Goal: Information Seeking & Learning: Learn about a topic

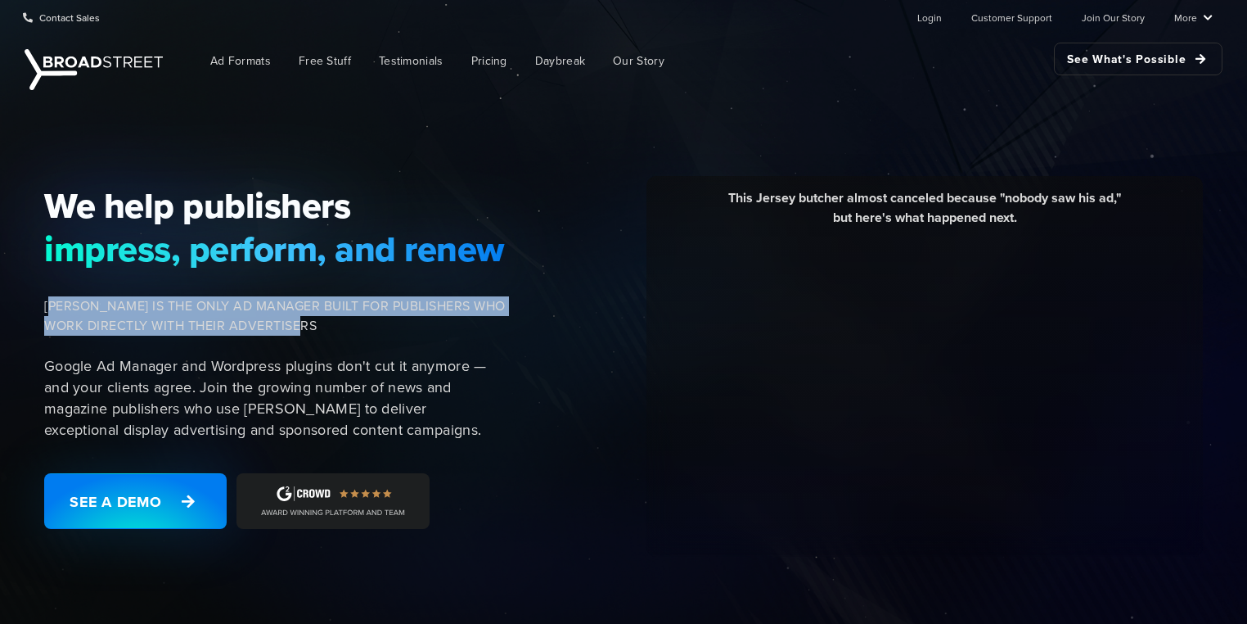
drag, startPoint x: 56, startPoint y: 303, endPoint x: 386, endPoint y: 324, distance: 330.5
click at [386, 324] on span "[PERSON_NAME] IS THE ONLY AD MANAGER BUILT FOR PUBLISHERS WHO WORK DIRECTLY WIT…" at bounding box center [275, 315] width 462 height 39
click at [284, 301] on span "[PERSON_NAME] IS THE ONLY AD MANAGER BUILT FOR PUBLISHERS WHO WORK DIRECTLY WIT…" at bounding box center [275, 315] width 462 height 39
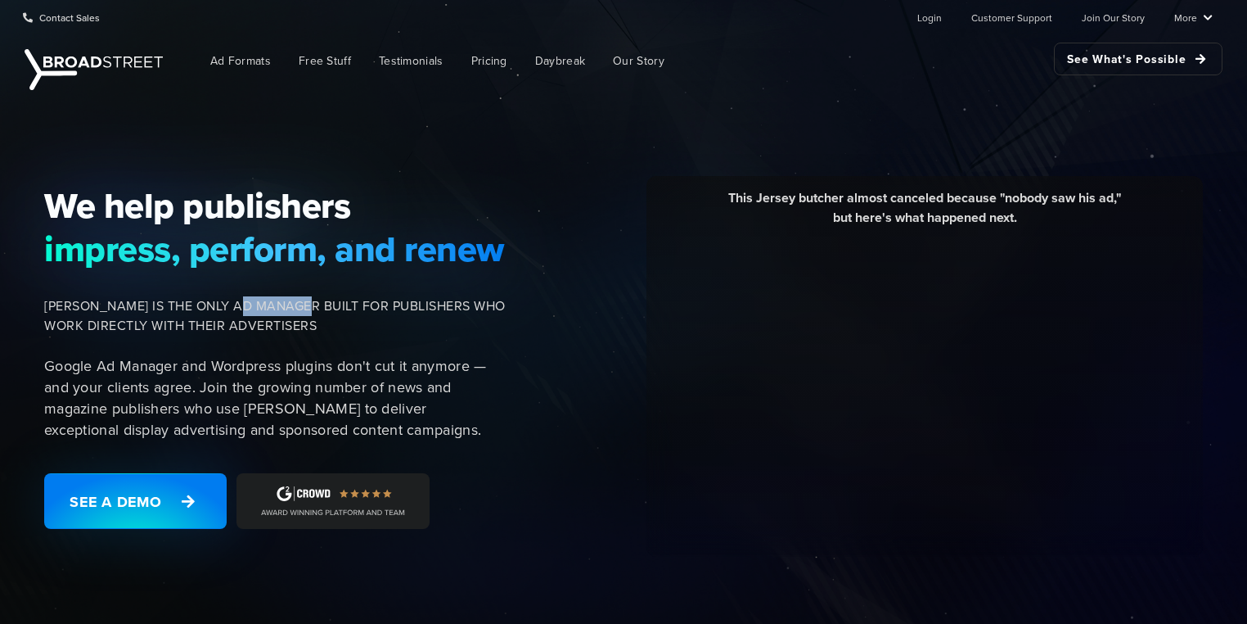
click at [284, 301] on span "[PERSON_NAME] IS THE ONLY AD MANAGER BUILT FOR PUBLISHERS WHO WORK DIRECTLY WIT…" at bounding box center [275, 315] width 462 height 39
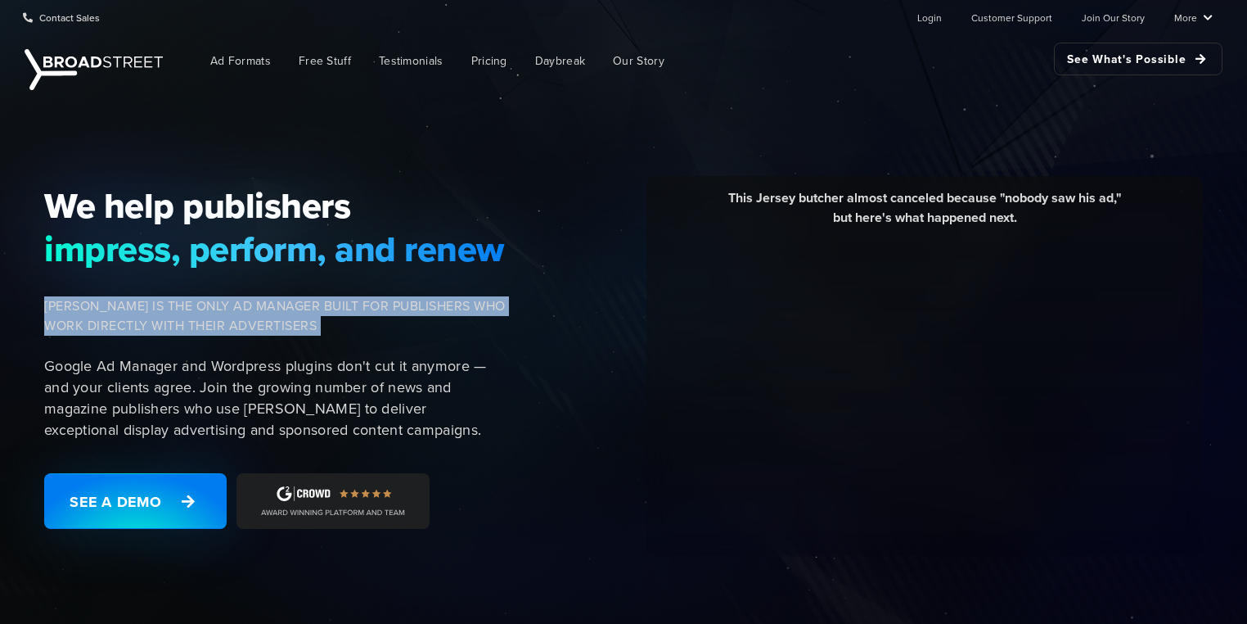
click at [284, 301] on span "[PERSON_NAME] IS THE ONLY AD MANAGER BUILT FOR PUBLISHERS WHO WORK DIRECTLY WIT…" at bounding box center [275, 315] width 462 height 39
click at [193, 318] on span "[PERSON_NAME] IS THE ONLY AD MANAGER BUILT FOR PUBLISHERS WHO WORK DIRECTLY WIT…" at bounding box center [275, 315] width 462 height 39
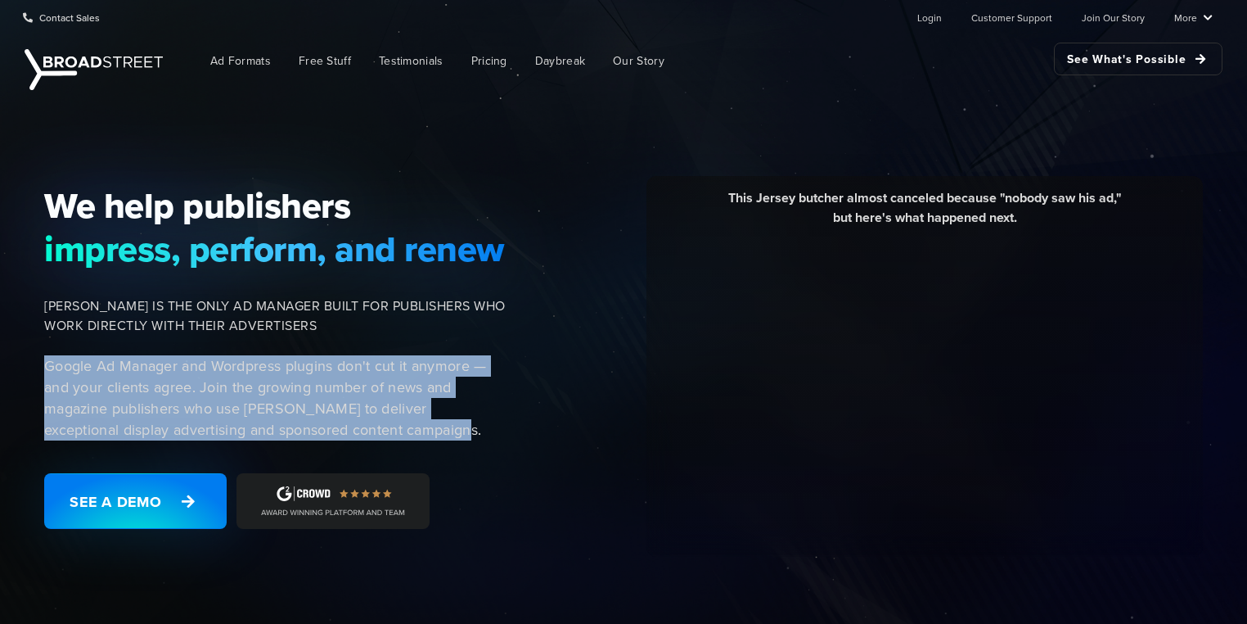
drag, startPoint x: 47, startPoint y: 363, endPoint x: 443, endPoint y: 426, distance: 400.4
click at [443, 426] on p "Google Ad Manager and Wordpress plugins don't cut it anymore — and your clients…" at bounding box center [275, 397] width 462 height 85
click at [182, 404] on p "Google Ad Manager and Wordpress plugins don't cut it anymore — and your clients…" at bounding box center [275, 397] width 462 height 85
drag, startPoint x: 60, startPoint y: 374, endPoint x: 409, endPoint y: 432, distance: 354.2
click at [409, 432] on p "Google Ad Manager and Wordpress plugins don't cut it anymore — and your clients…" at bounding box center [275, 397] width 462 height 85
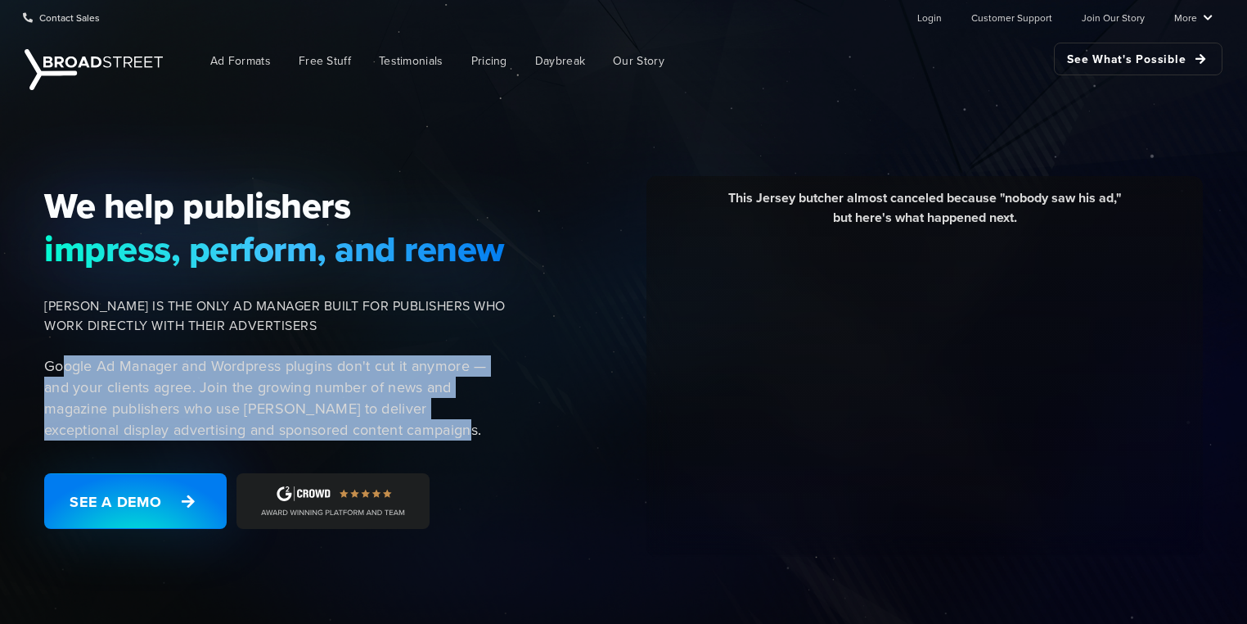
click at [275, 435] on p "Google Ad Manager and Wordpress plugins don't cut it anymore — and your clients…" at bounding box center [275, 397] width 462 height 85
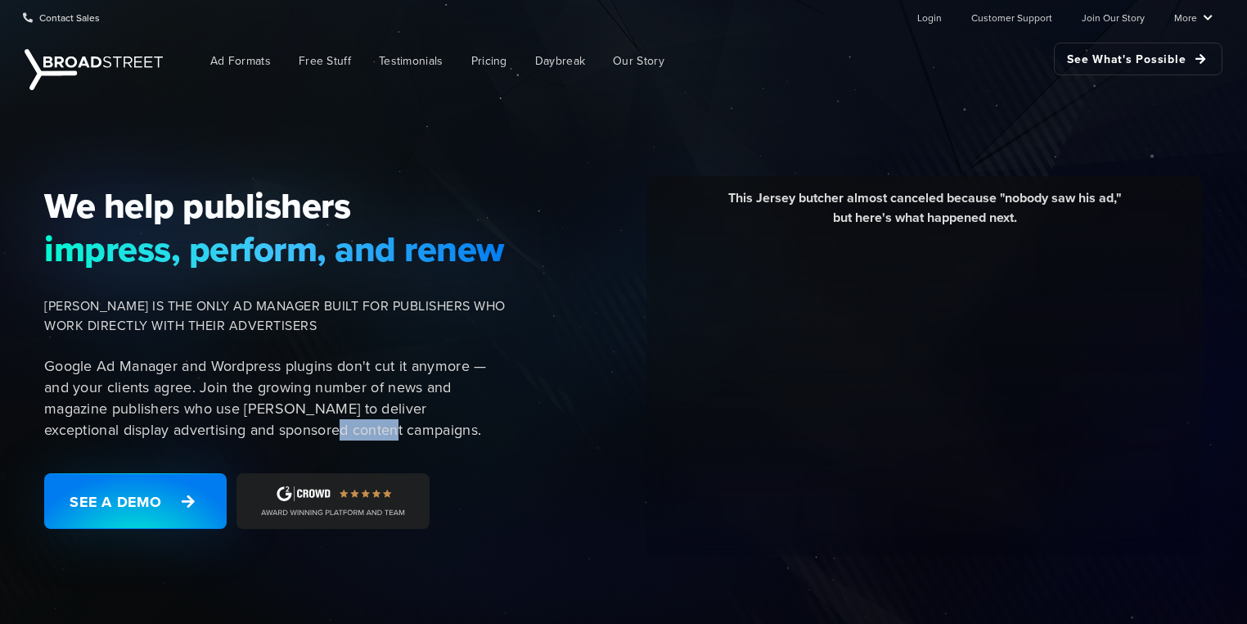
click at [275, 435] on p "Google Ad Manager and Wordpress plugins don't cut it anymore — and your clients…" at bounding box center [275, 397] width 462 height 85
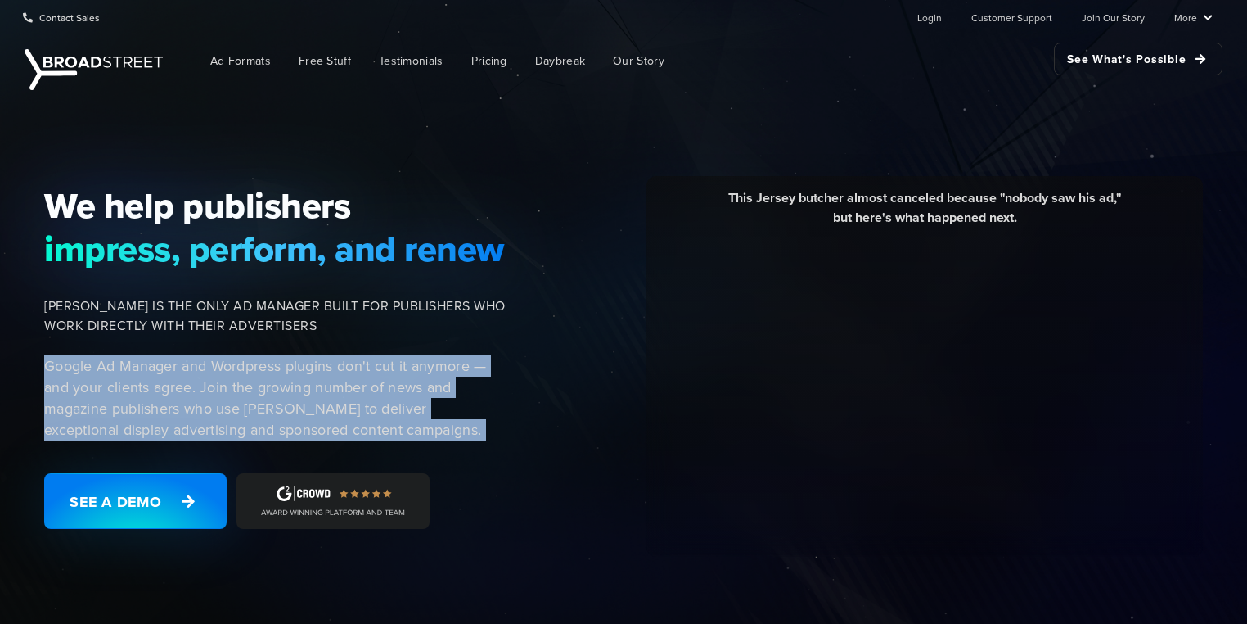
click at [275, 435] on p "Google Ad Manager and Wordpress plugins don't cut it anymore — and your clients…" at bounding box center [275, 397] width 462 height 85
click at [168, 429] on p "Google Ad Manager and Wordpress plugins don't cut it anymore — and your clients…" at bounding box center [275, 397] width 462 height 85
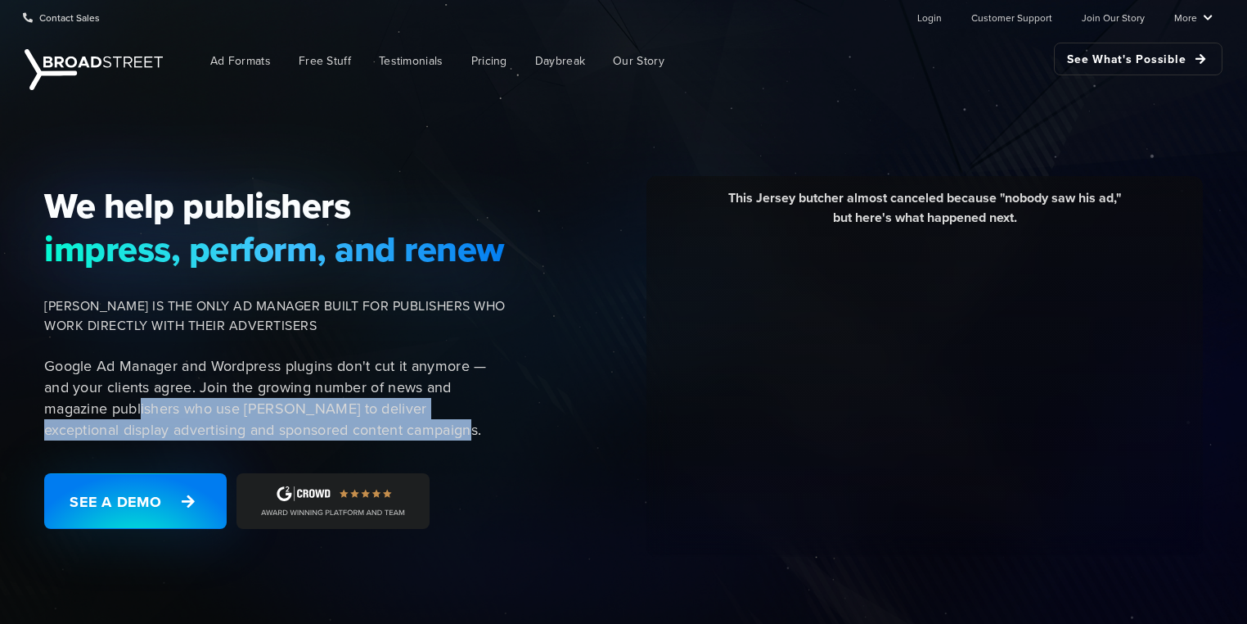
drag, startPoint x: 221, startPoint y: 419, endPoint x: 417, endPoint y: 432, distance: 196.0
click at [417, 432] on p "Google Ad Manager and Wordpress plugins don't cut it anymore — and your clients…" at bounding box center [275, 397] width 462 height 85
click at [363, 429] on p "Google Ad Manager and Wordpress plugins don't cut it anymore — and your clients…" at bounding box center [275, 397] width 462 height 85
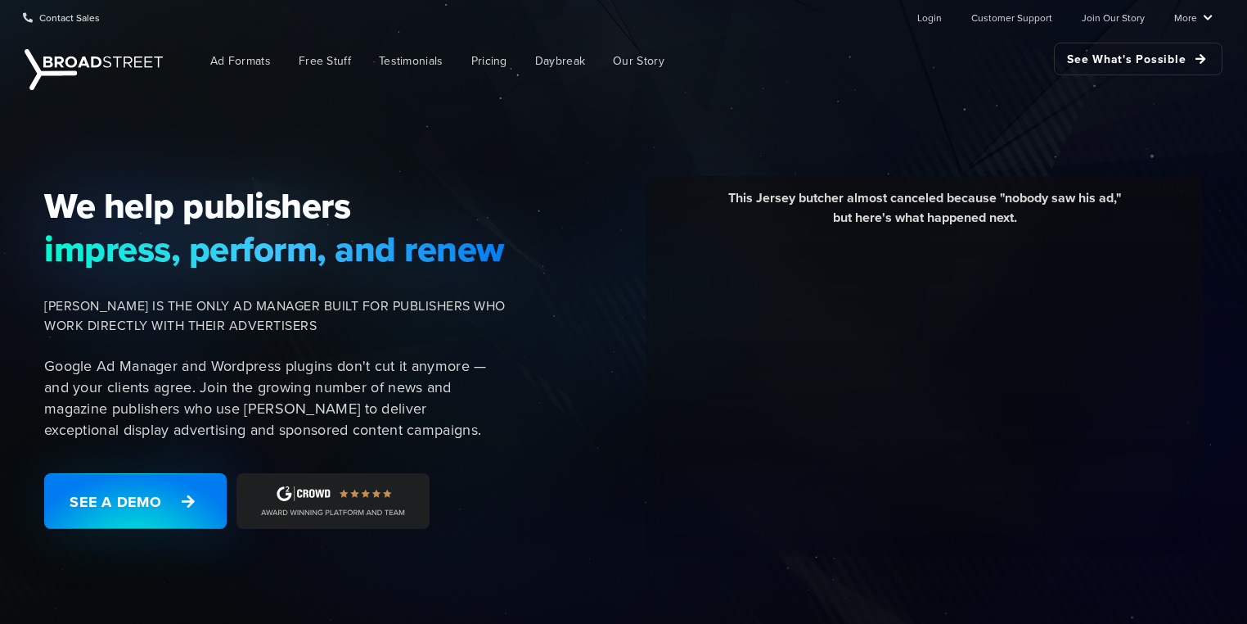
click at [363, 429] on p "Google Ad Manager and Wordpress plugins don't cut it anymore — and your clients…" at bounding box center [275, 397] width 462 height 85
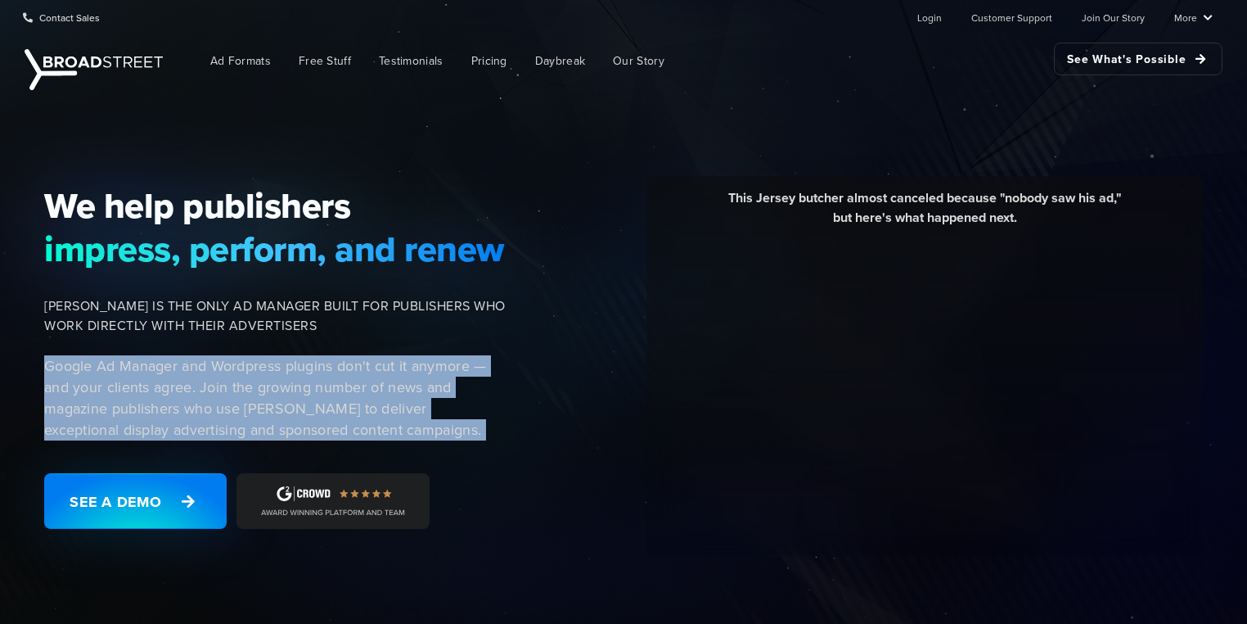
click at [363, 429] on p "Google Ad Manager and Wordpress plugins don't cut it anymore — and your clients…" at bounding box center [275, 397] width 462 height 85
click at [241, 424] on p "Google Ad Manager and Wordpress plugins don't cut it anymore — and your clients…" at bounding box center [275, 397] width 462 height 85
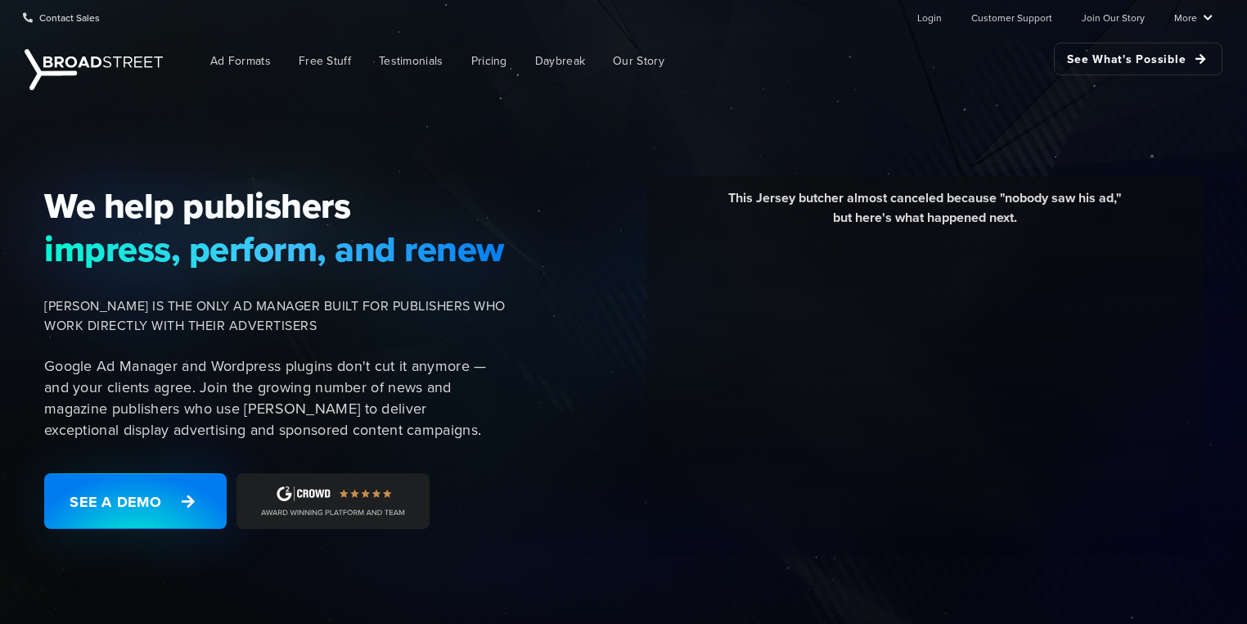
click at [241, 424] on p "Google Ad Manager and Wordpress plugins don't cut it anymore — and your clients…" at bounding box center [275, 397] width 462 height 85
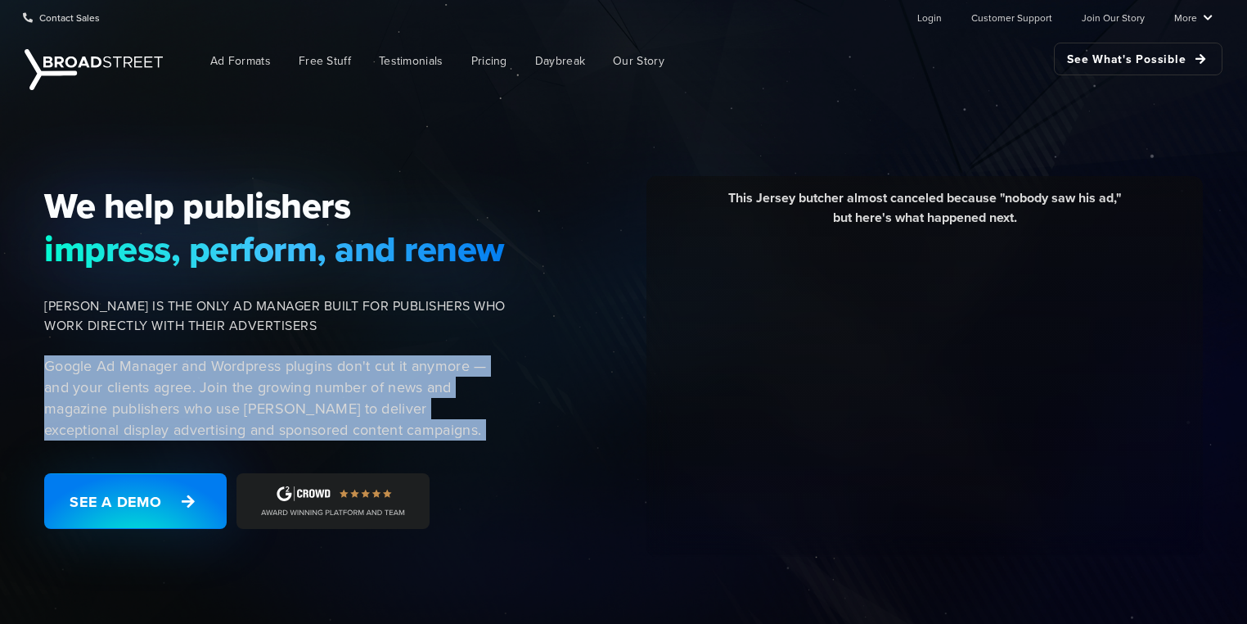
click at [241, 424] on p "Google Ad Manager and Wordpress plugins don't cut it anymore — and your clients…" at bounding box center [275, 397] width 462 height 85
click at [327, 418] on p "Google Ad Manager and Wordpress plugins don't cut it anymore — and your clients…" at bounding box center [275, 397] width 462 height 85
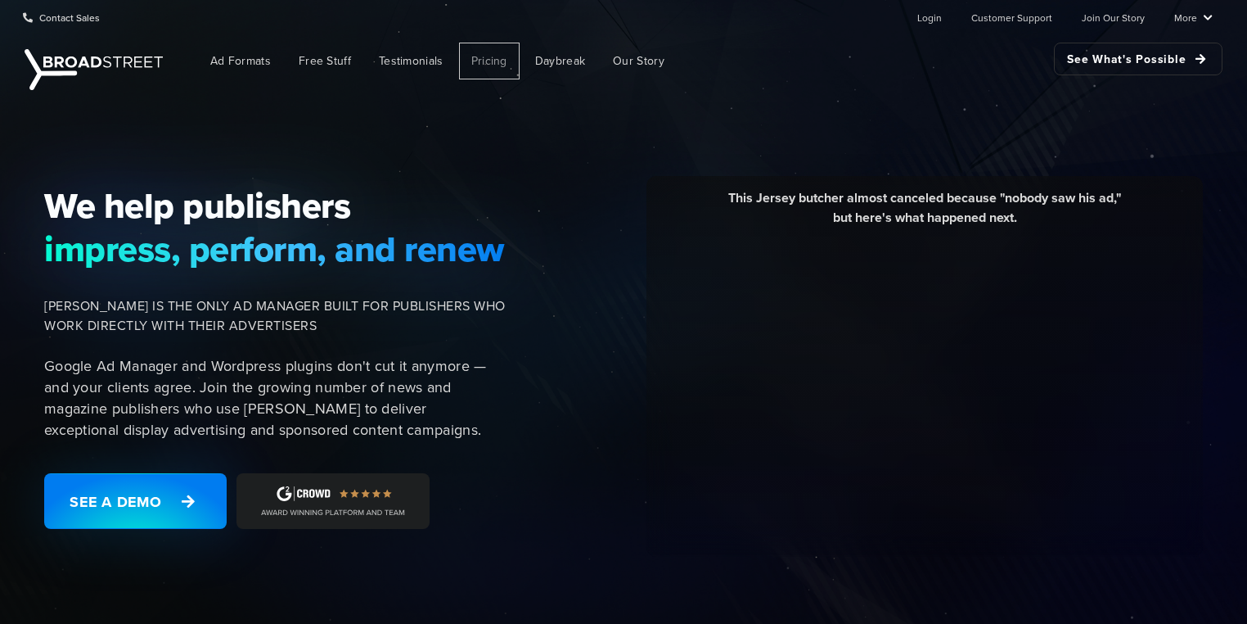
click at [488, 62] on span "Pricing" at bounding box center [489, 60] width 36 height 17
